Goal: Information Seeking & Learning: Find specific fact

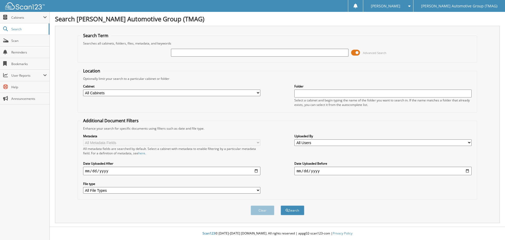
click at [178, 52] on input "text" at bounding box center [259, 53] width 177 height 8
type input "h25598"
click at [281, 205] on button "Search" at bounding box center [293, 210] width 24 height 10
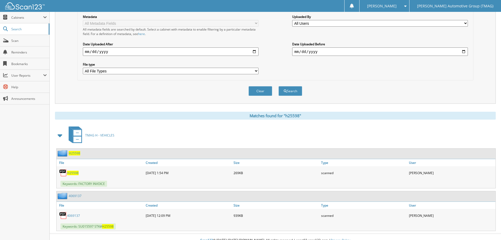
scroll to position [126, 0]
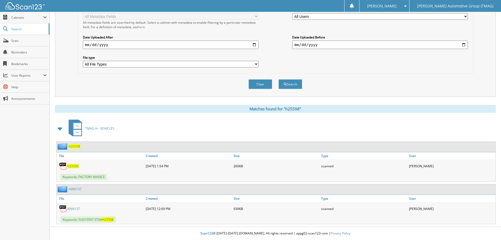
click at [75, 147] on span "H25598" at bounding box center [75, 146] width 12 height 4
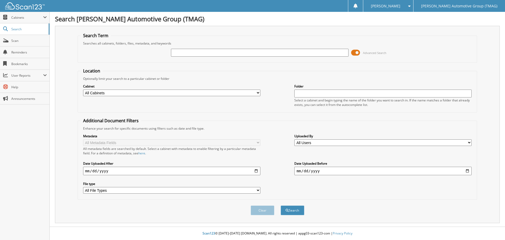
click at [176, 53] on input "text" at bounding box center [259, 53] width 177 height 8
type input "h25505"
click at [281, 205] on button "Search" at bounding box center [293, 210] width 24 height 10
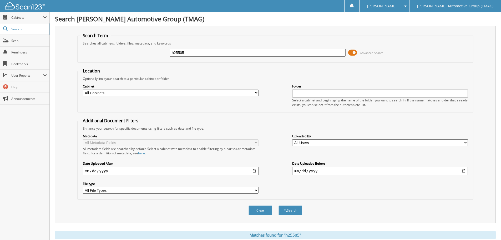
scroll to position [105, 0]
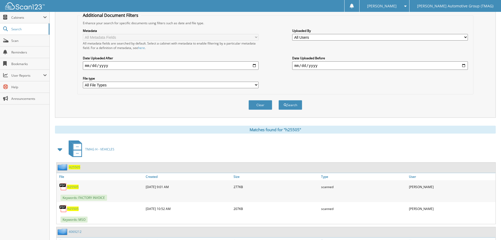
click at [75, 207] on span "H25505" at bounding box center [73, 208] width 12 height 4
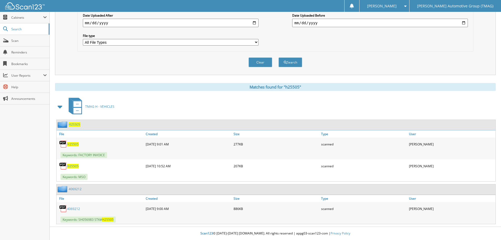
click at [72, 167] on span "H25505" at bounding box center [73, 166] width 12 height 4
click at [65, 166] on img at bounding box center [63, 166] width 8 height 8
click at [77, 123] on span "H25505" at bounding box center [75, 124] width 12 height 4
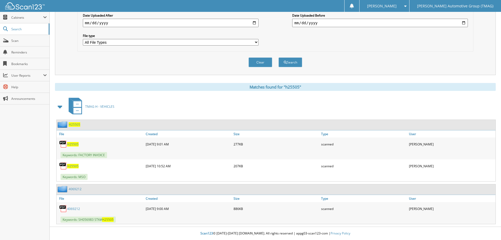
click at [77, 123] on span "H25505" at bounding box center [75, 124] width 12 height 4
